Goal: Use online tool/utility: Utilize a website feature to perform a specific function

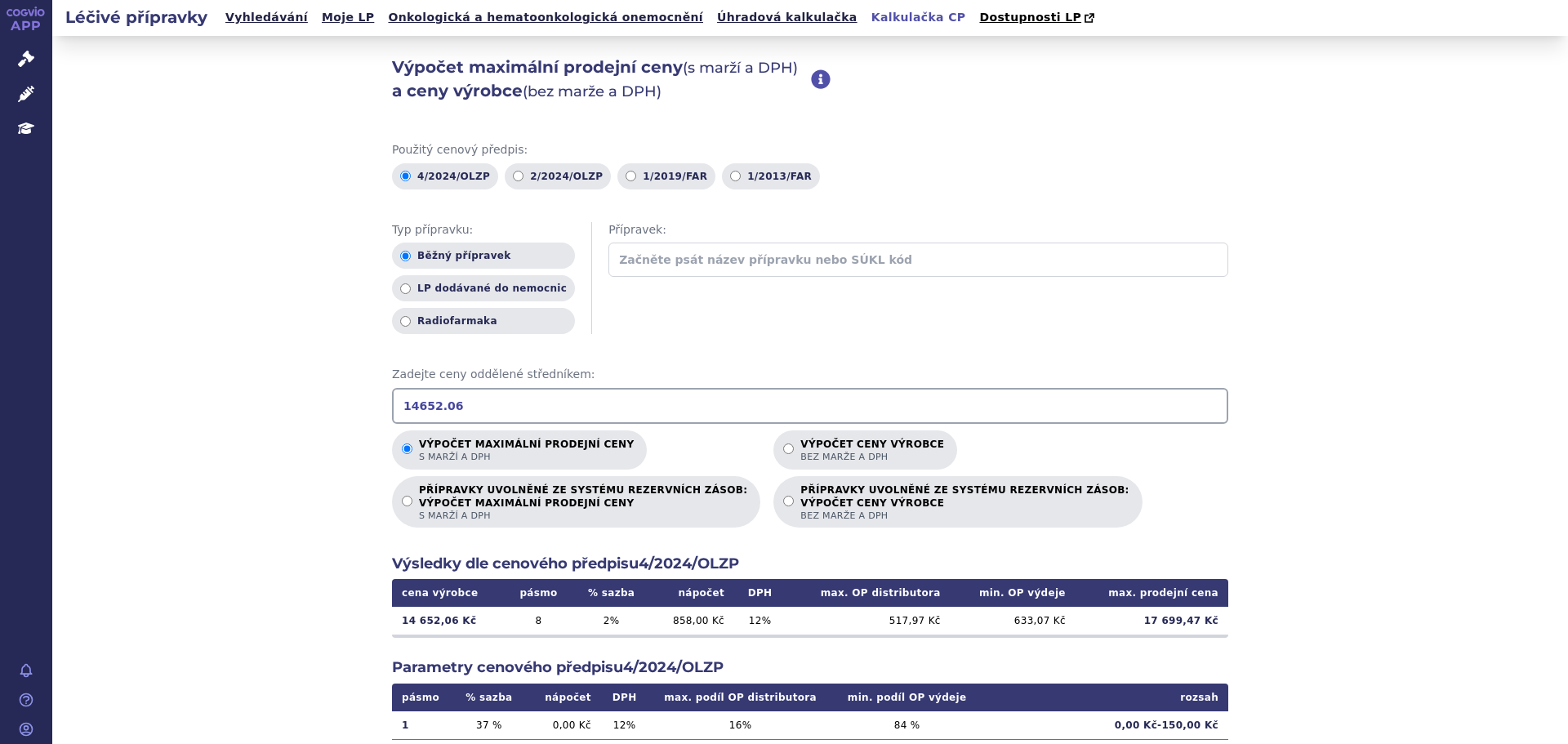
scroll to position [184, 0]
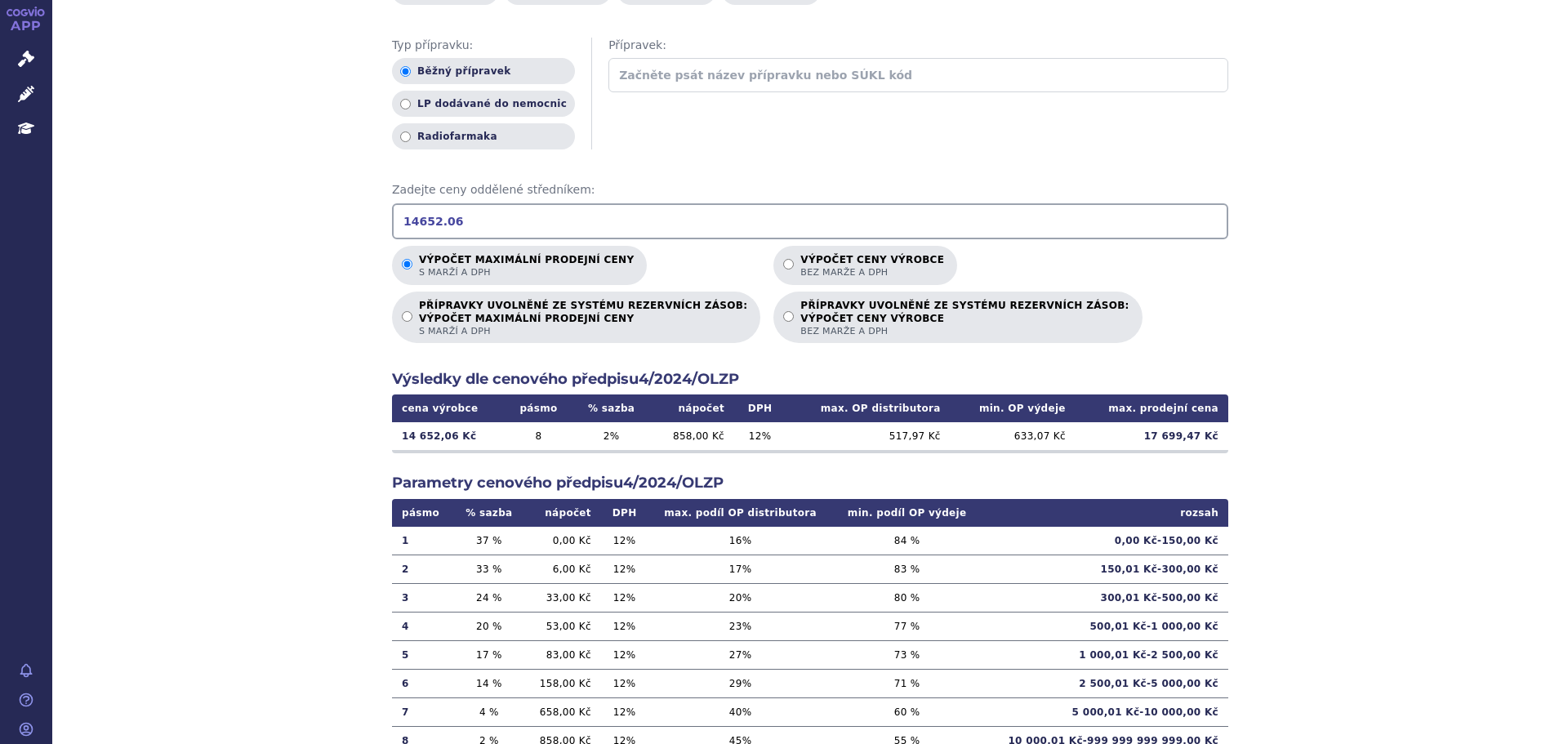
click at [1143, 438] on td "17 699,47 Kč" at bounding box center [1152, 436] width 153 height 28
drag, startPoint x: 465, startPoint y: 208, endPoint x: 304, endPoint y: 203, distance: 161.1
click at [304, 203] on div "Výpočet maximální prodejní ceny (s marží a DPH) a ceny výrobce (bez marže a DPH…" at bounding box center [810, 328] width 1516 height 953
click at [436, 220] on input "11.569.22" at bounding box center [810, 221] width 836 height 36
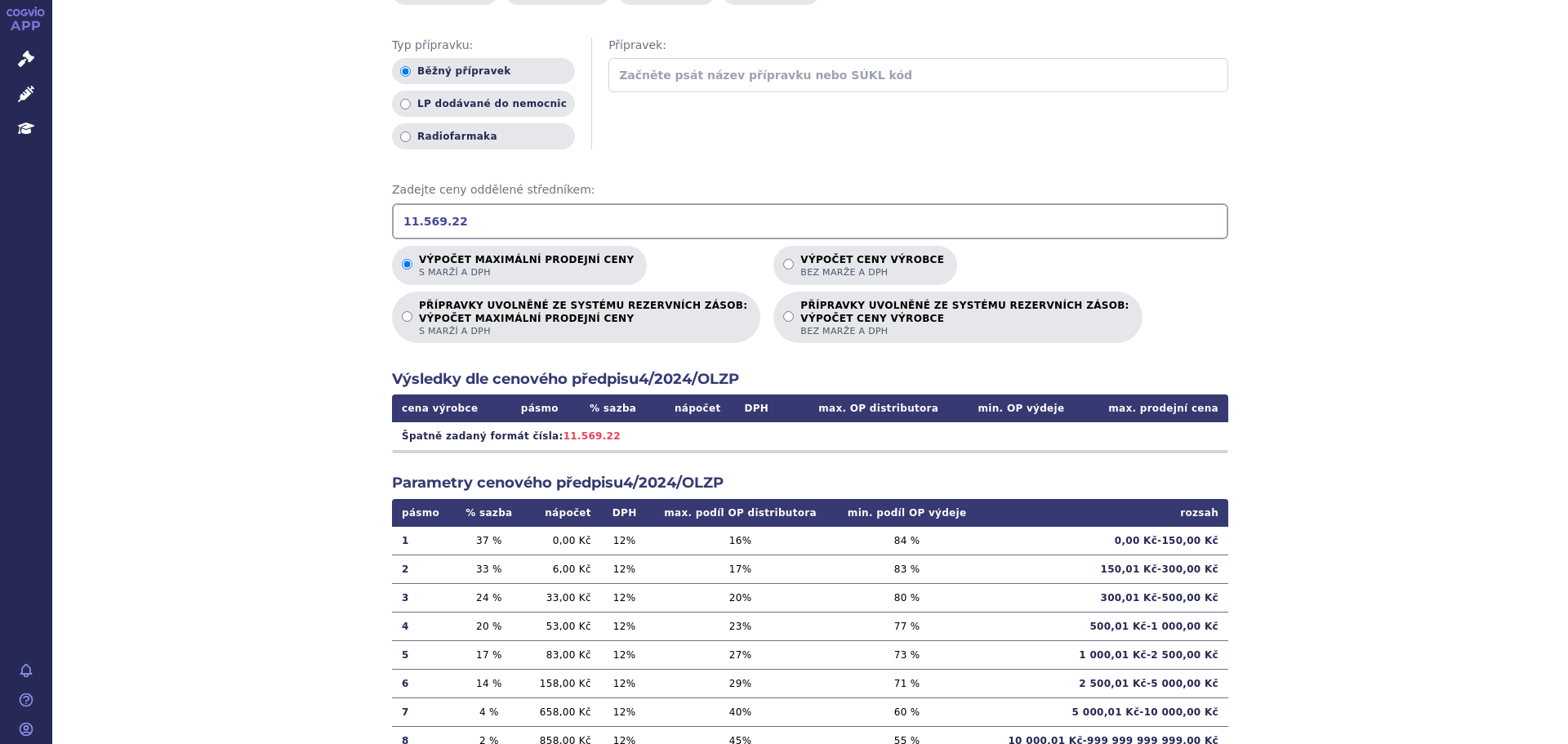
click at [415, 224] on input "11.569.22" at bounding box center [810, 221] width 836 height 36
type input "11569.22"
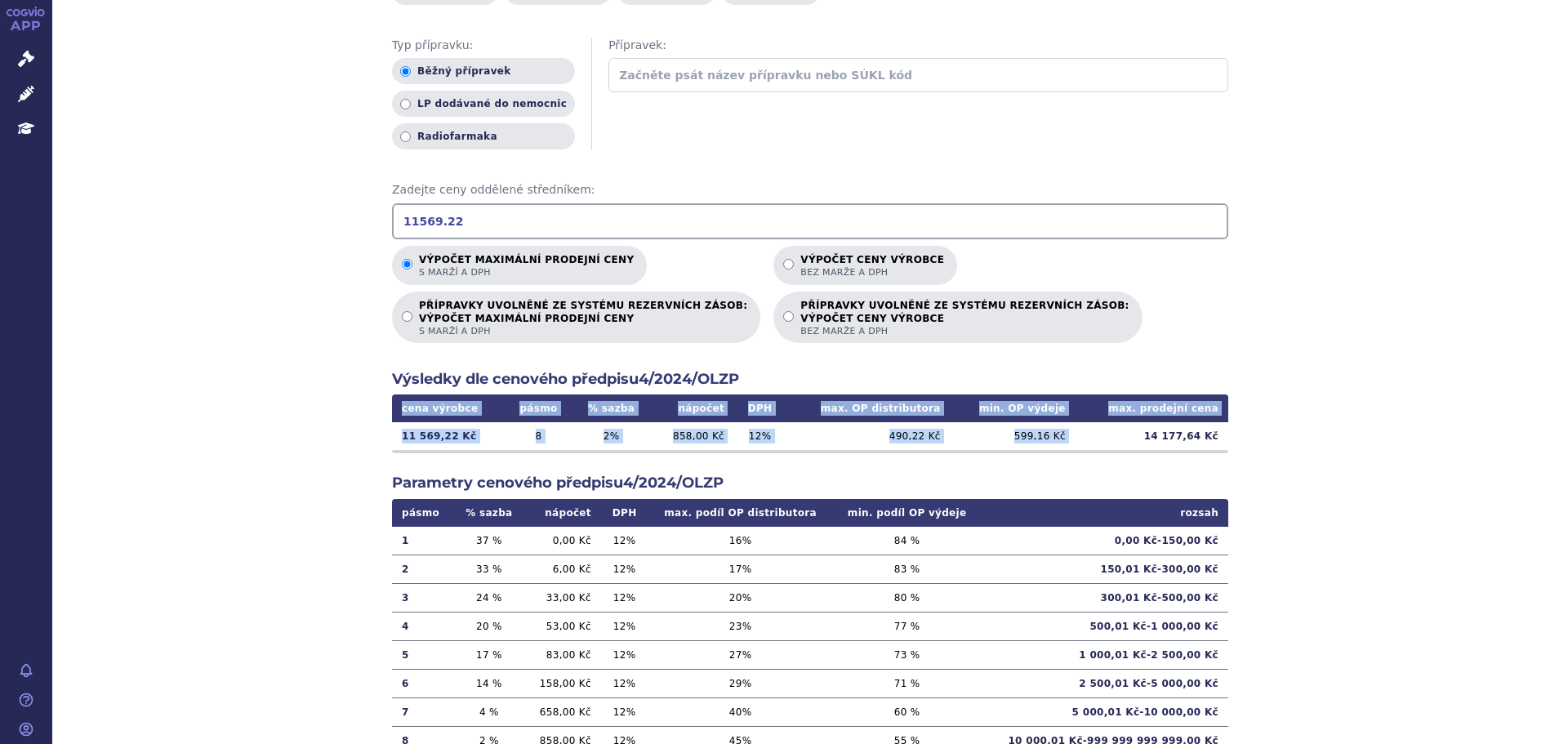
drag, startPoint x: 1147, startPoint y: 443, endPoint x: 1226, endPoint y: 440, distance: 79.1
click at [1226, 440] on div "Výpočet maximální prodejní ceny (s marží a DPH) a ceny výrobce (bez marže a DPH…" at bounding box center [810, 328] width 1516 height 953
copy table "cena výrobce pásmo % sazba nápočet DPH max. OP distributora min. OP výdeje max.…"
